Goal: Find specific fact: Find specific fact

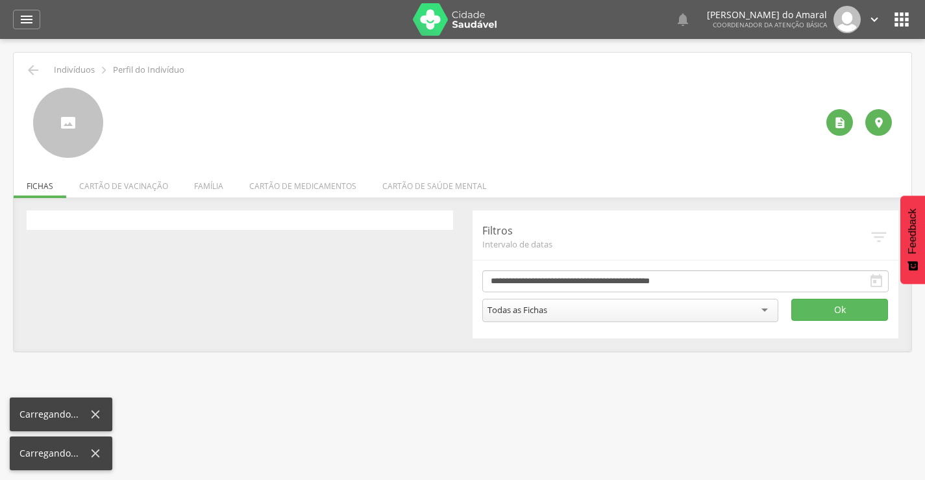
click at [210, 186] on li "Família" at bounding box center [208, 182] width 55 height 31
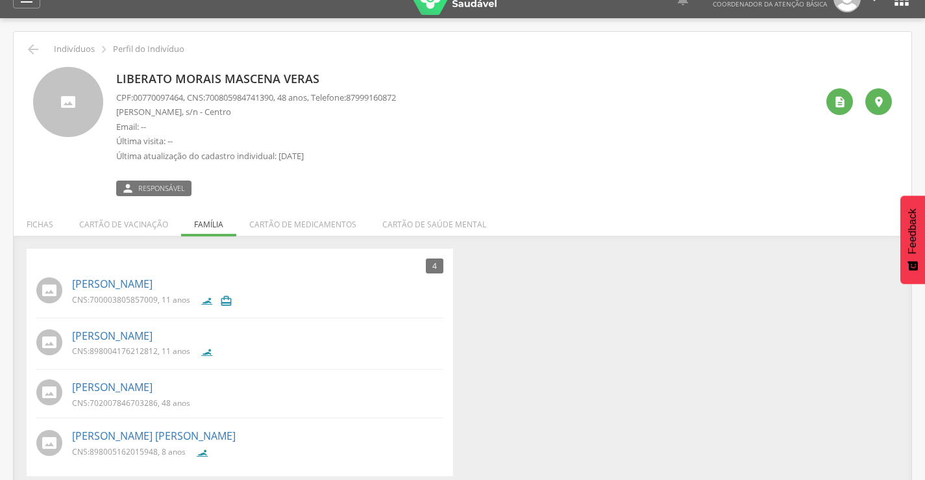
scroll to position [39, 0]
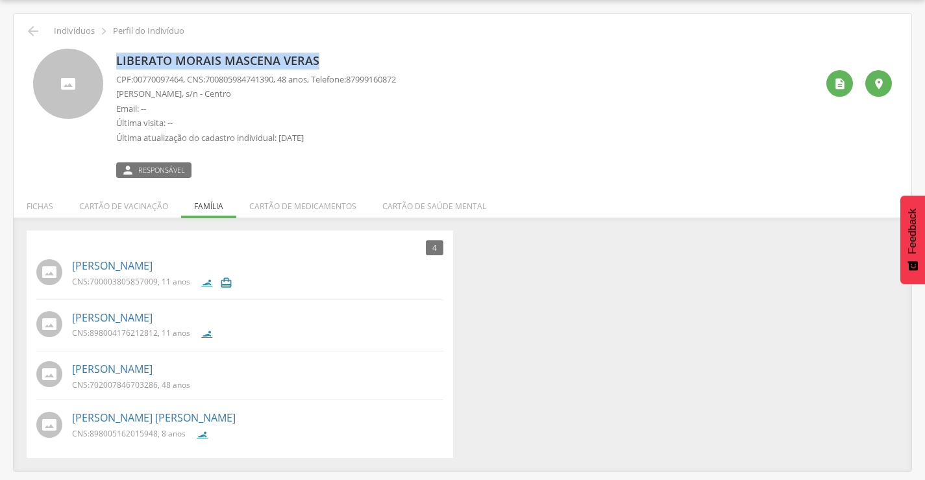
drag, startPoint x: 117, startPoint y: 58, endPoint x: 324, endPoint y: 55, distance: 207.1
click at [324, 55] on p "Liberato Morais Mascena Veras" at bounding box center [256, 61] width 280 height 17
copy p "Liberato Morais Mascena Veras"
drag, startPoint x: 68, startPoint y: 318, endPoint x: 215, endPoint y: 315, distance: 147.4
click at [229, 319] on div "[PERSON_NAME] CNS: 898004176212812 , 11 anos" at bounding box center [239, 325] width 407 height 38
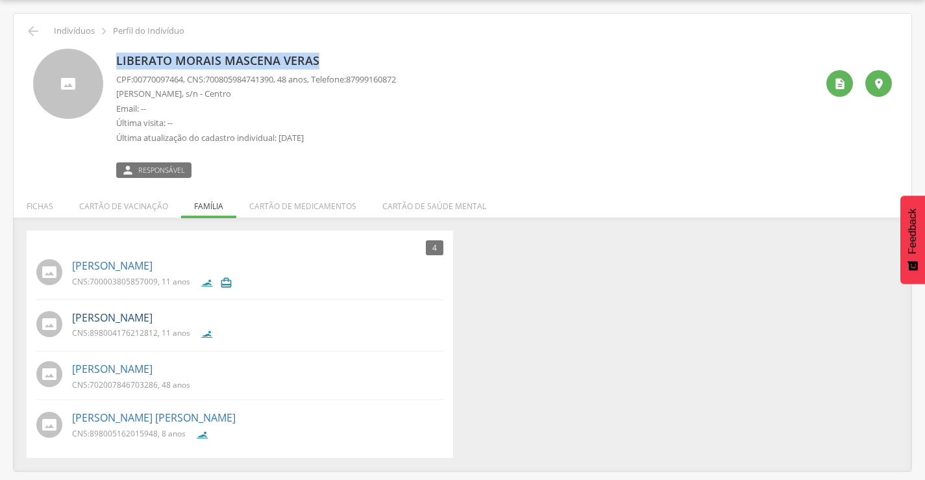
copy link "[PERSON_NAME]"
drag, startPoint x: 64, startPoint y: 368, endPoint x: 308, endPoint y: 367, distance: 243.4
click at [308, 367] on div "[PERSON_NAME] CNS: 702007846703286 , 48 anos" at bounding box center [239, 375] width 407 height 35
copy div "[PERSON_NAME]"
drag, startPoint x: 68, startPoint y: 417, endPoint x: 276, endPoint y: 412, distance: 208.4
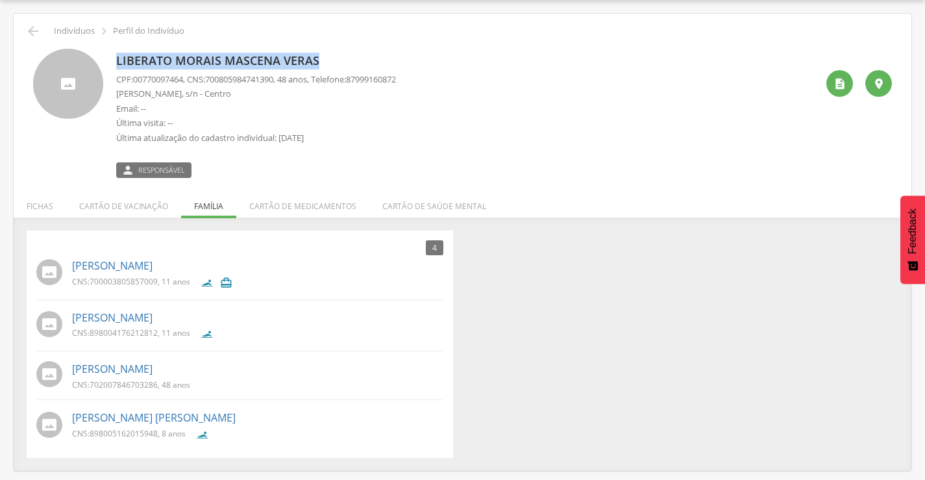
click at [276, 412] on div "[PERSON_NAME] [PERSON_NAME] Morais Mascena CNS: 898005162015948 , 8 anos" at bounding box center [239, 425] width 407 height 38
copy link "[PERSON_NAME] [PERSON_NAME]"
click at [522, 395] on div "4 Nenhum outro membro da família cadastrado. [PERSON_NAME] CNS: 700003805857009…" at bounding box center [462, 344] width 891 height 228
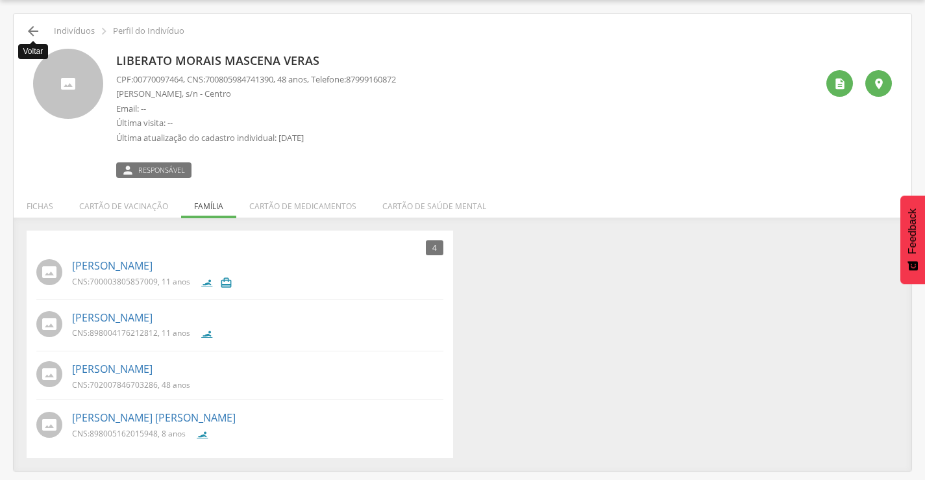
click at [27, 31] on icon "" at bounding box center [33, 31] width 16 height 16
drag, startPoint x: 71, startPoint y: 367, endPoint x: 278, endPoint y: 369, distance: 207.0
click at [278, 369] on div "[PERSON_NAME] CNS: 702007846703286 , 48 anos" at bounding box center [239, 375] width 407 height 35
copy link "[PERSON_NAME]"
click at [153, 371] on link "[PERSON_NAME]" at bounding box center [112, 368] width 80 height 15
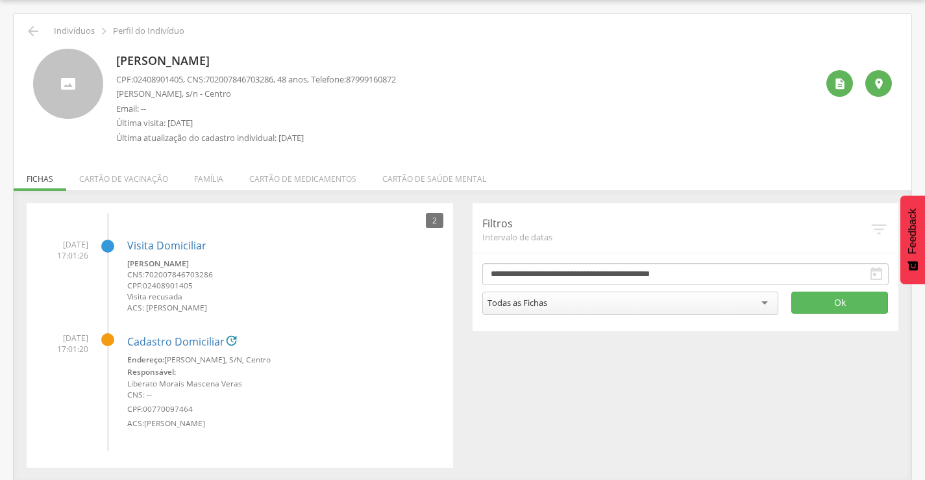
scroll to position [40, 0]
drag, startPoint x: 134, startPoint y: 78, endPoint x: 190, endPoint y: 77, distance: 55.2
click at [190, 77] on p "CPF: 02408901405 , CNS: [PHONE_NUMBER] , 48 anos, Telefone: [PHONE_NUMBER]" at bounding box center [256, 78] width 280 height 12
copy p "02408901405 ,"
drag, startPoint x: 117, startPoint y: 92, endPoint x: 275, endPoint y: 91, distance: 158.4
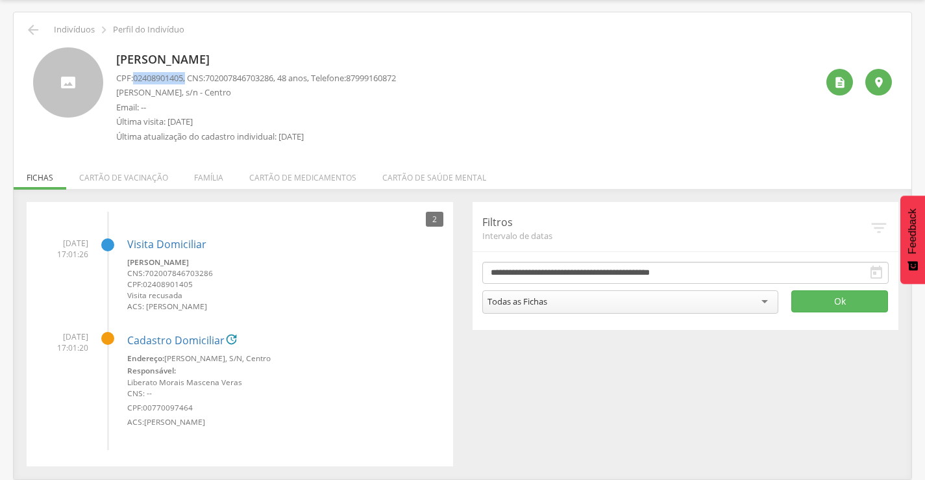
click at [275, 91] on p "[PERSON_NAME], s/n - Centro" at bounding box center [256, 92] width 280 height 12
copy p "[PERSON_NAME], s/n - Centro"
